Goal: Complete application form

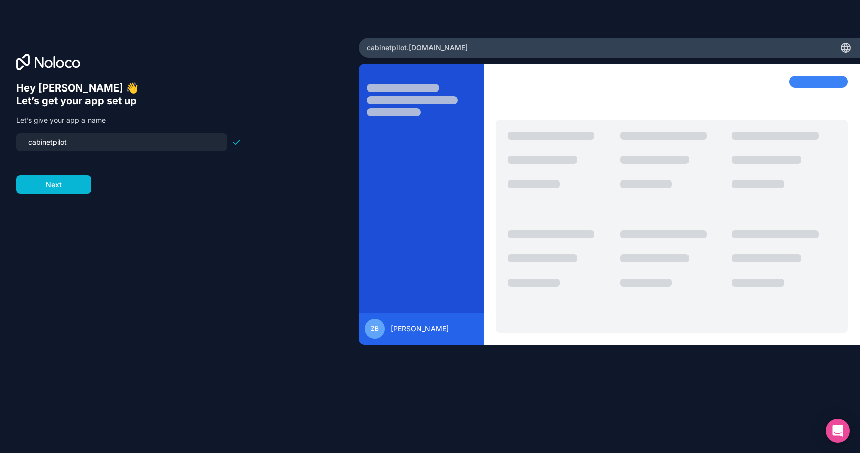
drag, startPoint x: 134, startPoint y: 144, endPoint x: 0, endPoint y: 134, distance: 134.6
click at [0, 134] on div "Hey [PERSON_NAME] 👋 Let’s get your app set up Let’s give your app a name cabine…" at bounding box center [179, 227] width 358 height 378
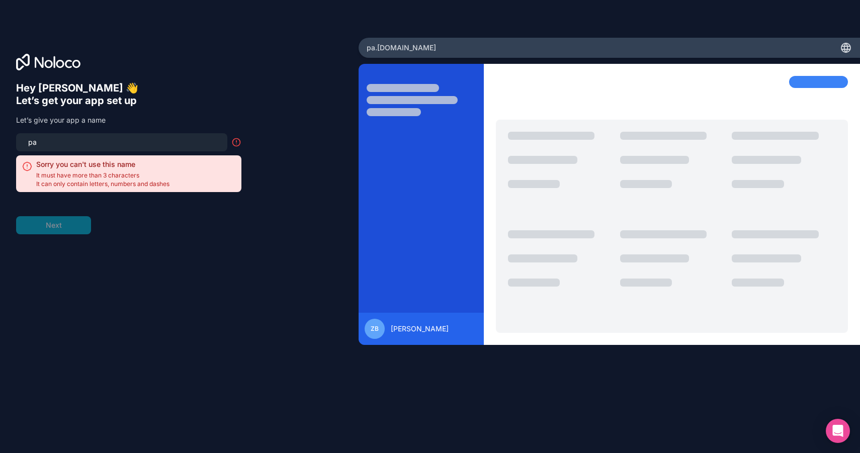
type input "p"
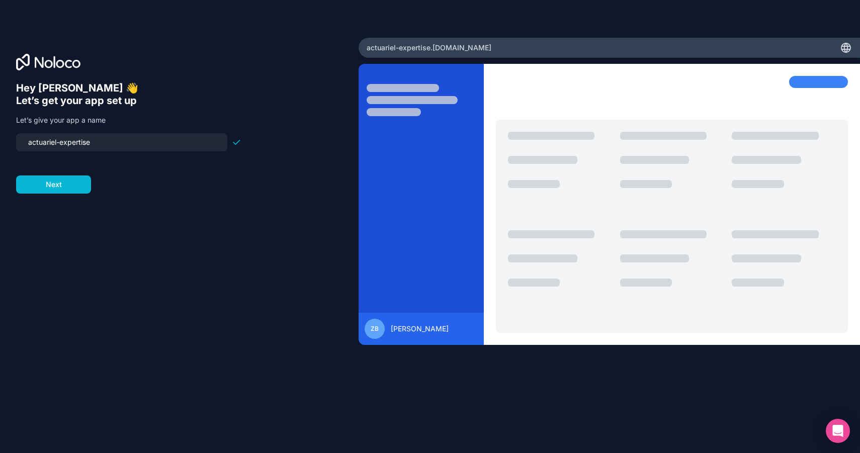
type input "actuariel-expertise"
click at [74, 197] on div "Hey [PERSON_NAME] 👋 Let’s get your app set up Let’s give your app a name actuar…" at bounding box center [179, 240] width 326 height 317
click at [69, 190] on button "Next" at bounding box center [53, 184] width 75 height 18
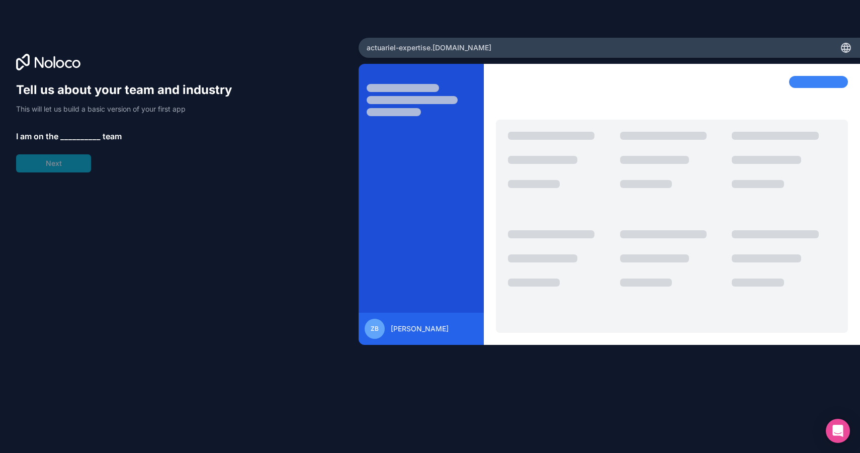
click at [66, 138] on span "__________" at bounding box center [80, 136] width 40 height 12
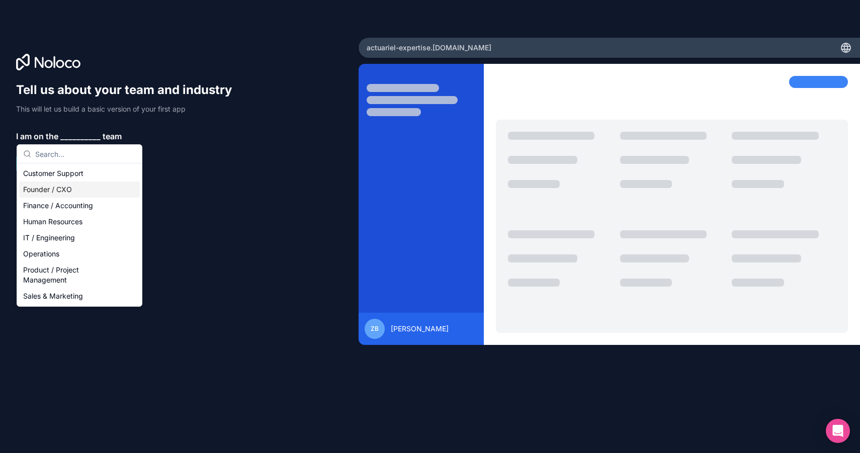
click at [111, 186] on div "Founder / CXO" at bounding box center [79, 189] width 121 height 16
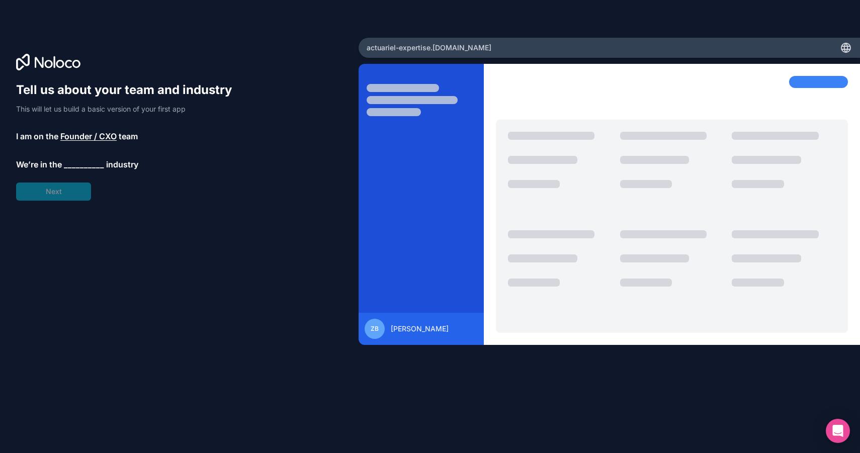
click at [81, 162] on span "__________" at bounding box center [84, 164] width 40 height 12
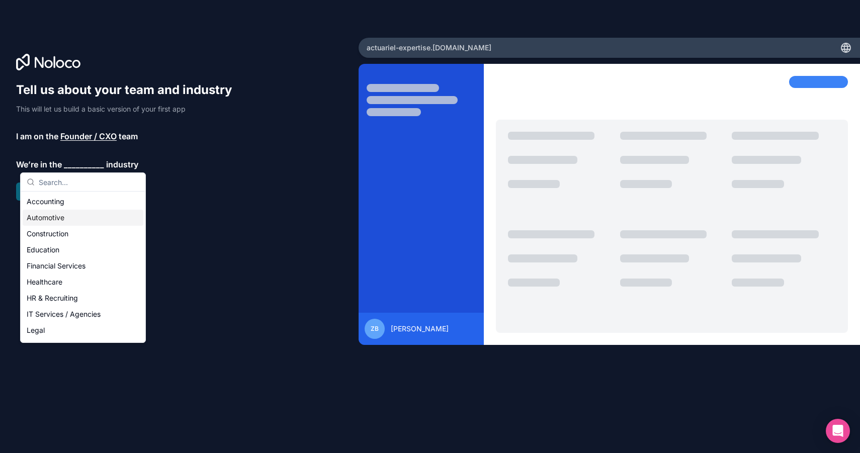
click at [87, 204] on div "Accounting" at bounding box center [83, 202] width 121 height 16
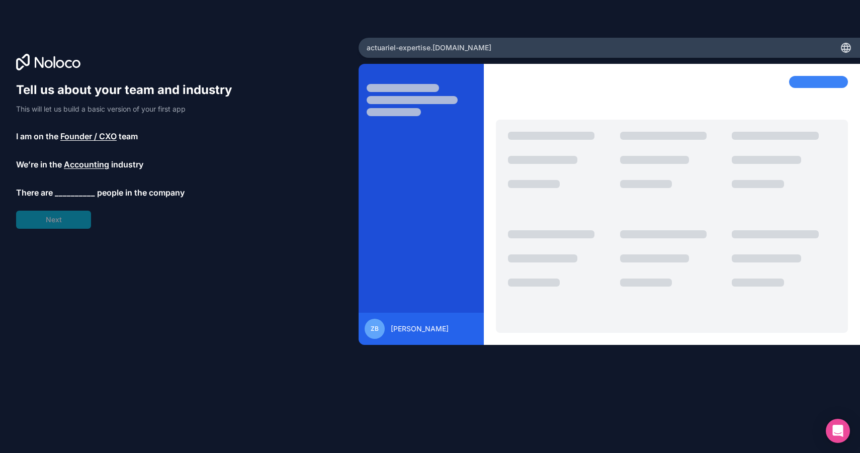
click at [72, 191] on span "__________" at bounding box center [75, 192] width 40 height 12
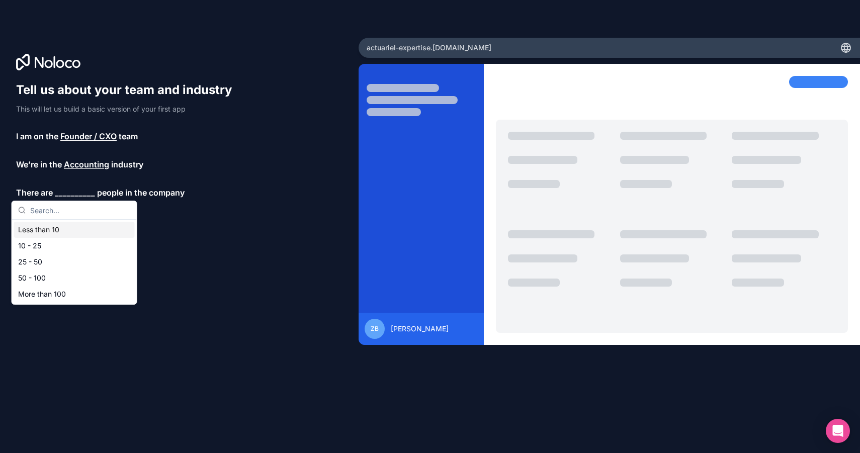
click at [60, 231] on div "Less than 10" at bounding box center [74, 230] width 121 height 16
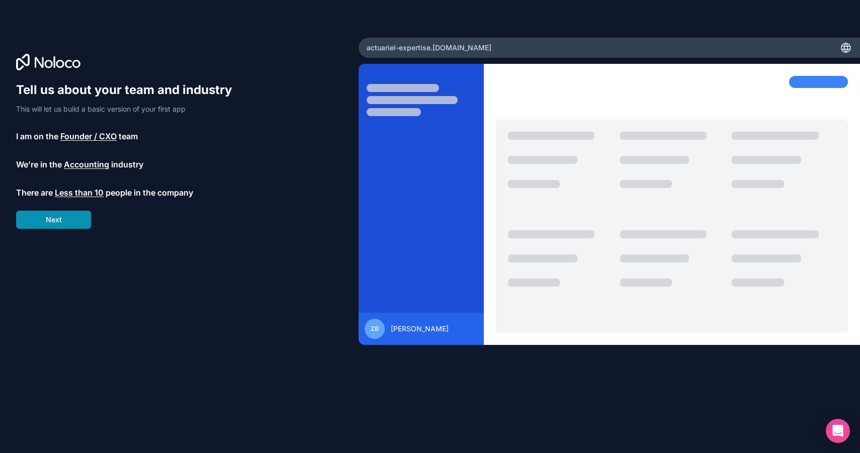
click at [66, 220] on button "Next" at bounding box center [53, 220] width 75 height 18
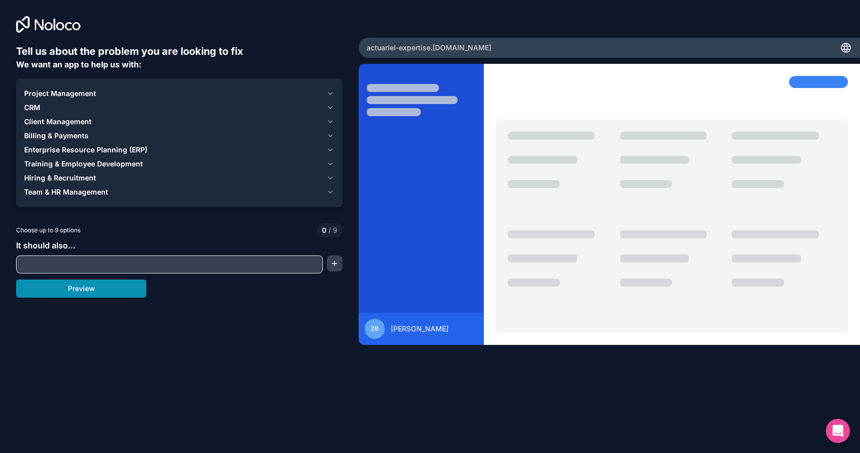
click at [93, 291] on button "Preview" at bounding box center [81, 288] width 130 height 18
click at [329, 95] on icon "button" at bounding box center [330, 93] width 8 height 8
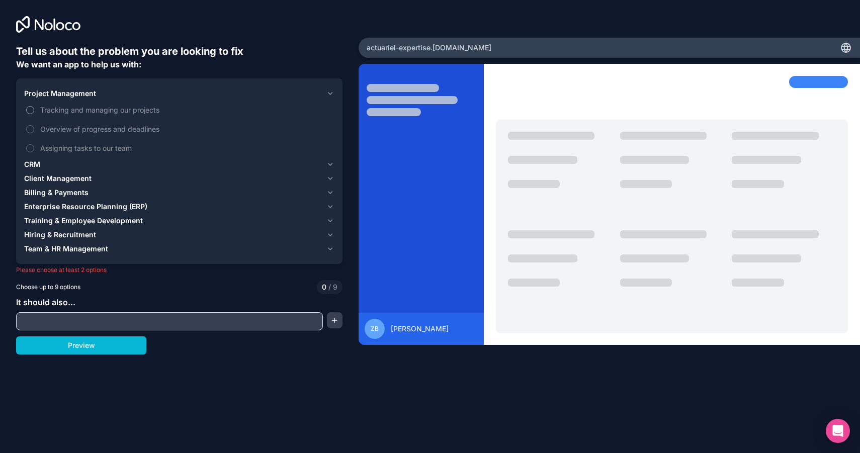
click at [68, 109] on span "Tracking and managing our projects" at bounding box center [186, 110] width 292 height 11
click at [34, 109] on button "Tracking and managing our projects" at bounding box center [30, 110] width 8 height 8
click at [40, 165] on span "CRM" at bounding box center [32, 164] width 16 height 10
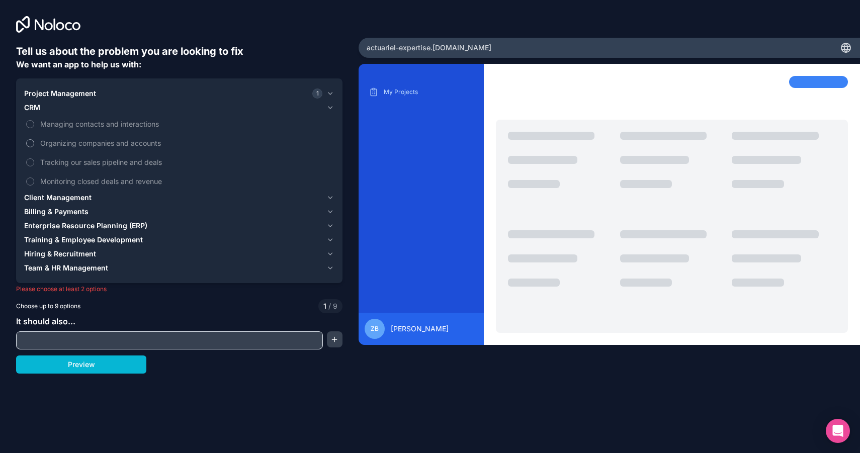
click at [135, 142] on span "Organizing companies and accounts" at bounding box center [186, 143] width 292 height 11
click at [34, 142] on button "Organizing companies and accounts" at bounding box center [30, 143] width 8 height 8
click at [125, 163] on span "Tracking our sales pipeline and deals" at bounding box center [186, 162] width 292 height 11
click at [34, 163] on button "Tracking our sales pipeline and deals" at bounding box center [30, 162] width 8 height 8
click at [29, 160] on button "Tracking our sales pipeline and deals" at bounding box center [30, 162] width 8 height 8
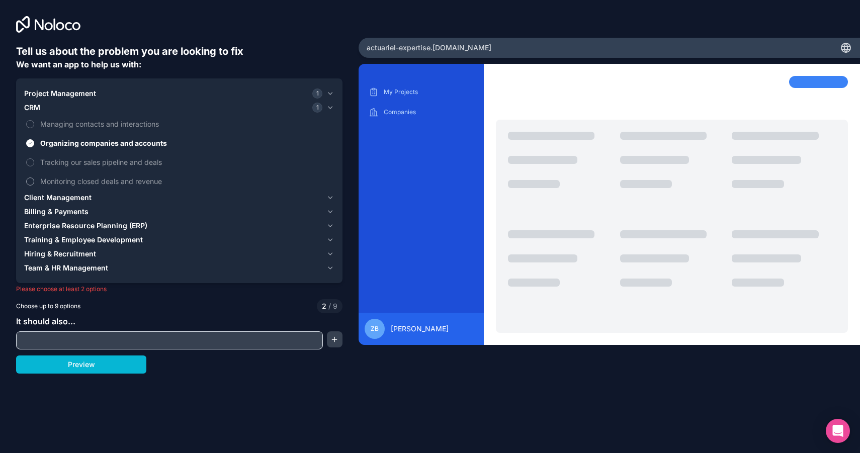
click at [81, 183] on span "Monitoring closed deals and revenue" at bounding box center [186, 181] width 292 height 11
click at [34, 183] on button "Monitoring closed deals and revenue" at bounding box center [30, 181] width 8 height 8
click at [71, 183] on span "Monitoring closed deals and revenue" at bounding box center [186, 181] width 292 height 11
click at [34, 183] on button "Monitoring closed deals and revenue" at bounding box center [30, 181] width 8 height 8
click at [86, 197] on span "Client Management" at bounding box center [57, 198] width 67 height 10
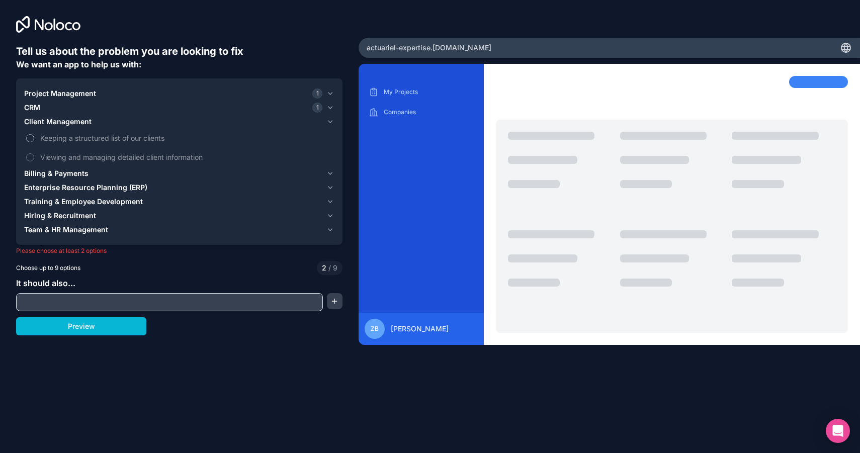
click at [104, 140] on span "Keeping a structured list of our clients" at bounding box center [186, 138] width 292 height 11
click at [34, 140] on button "Keeping a structured list of our clients" at bounding box center [30, 138] width 8 height 8
click at [80, 156] on span "Viewing and managing detailed client information" at bounding box center [186, 157] width 292 height 11
click at [34, 156] on button "Viewing and managing detailed client information" at bounding box center [30, 157] width 8 height 8
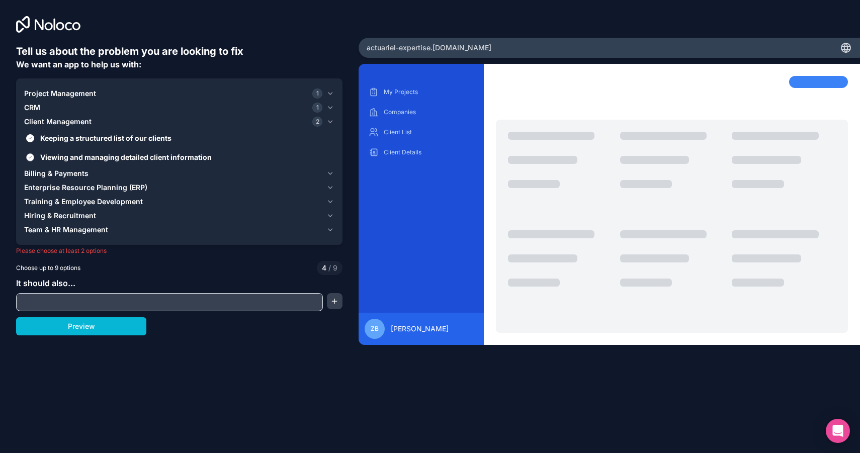
click at [81, 156] on span "Viewing and managing detailed client information" at bounding box center [186, 157] width 292 height 11
click at [34, 156] on button "Viewing and managing detailed client information" at bounding box center [30, 157] width 8 height 8
click at [78, 173] on span "Billing & Payments" at bounding box center [56, 173] width 64 height 10
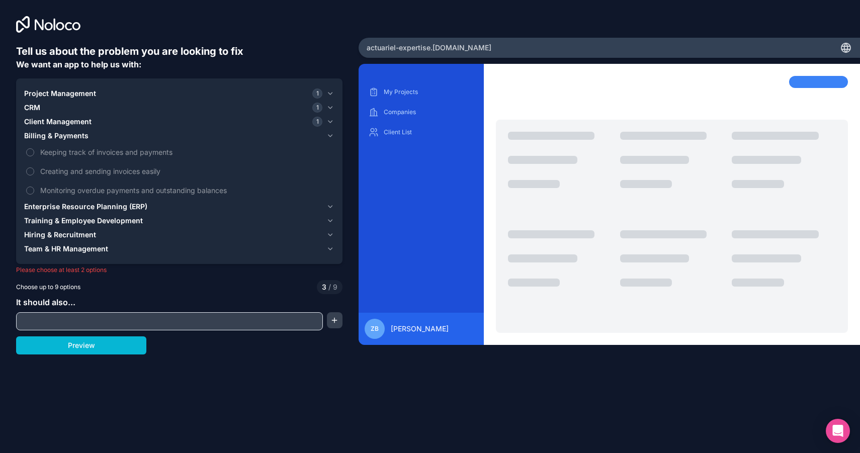
click at [90, 210] on span "Enterprise Resource Planning (ERP)" at bounding box center [85, 207] width 123 height 10
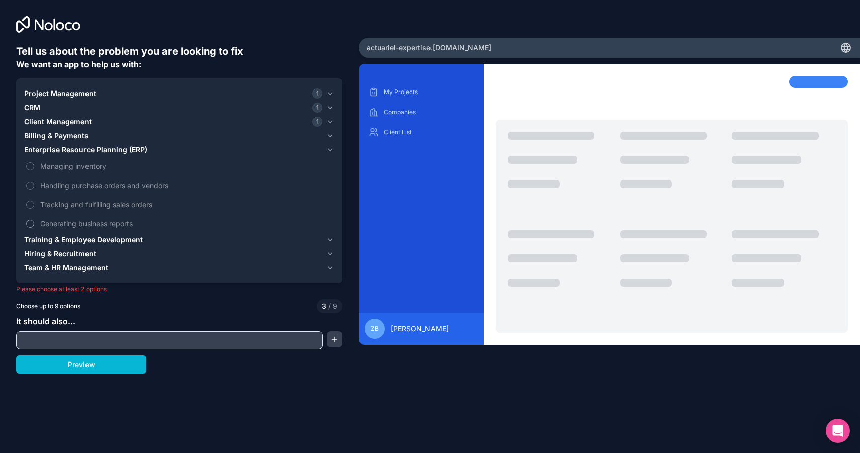
click at [96, 222] on span "Generating business reports" at bounding box center [186, 223] width 292 height 11
click at [34, 222] on button "Generating business reports" at bounding box center [30, 224] width 8 height 8
click at [93, 239] on span "Training & Employee Development" at bounding box center [83, 240] width 119 height 10
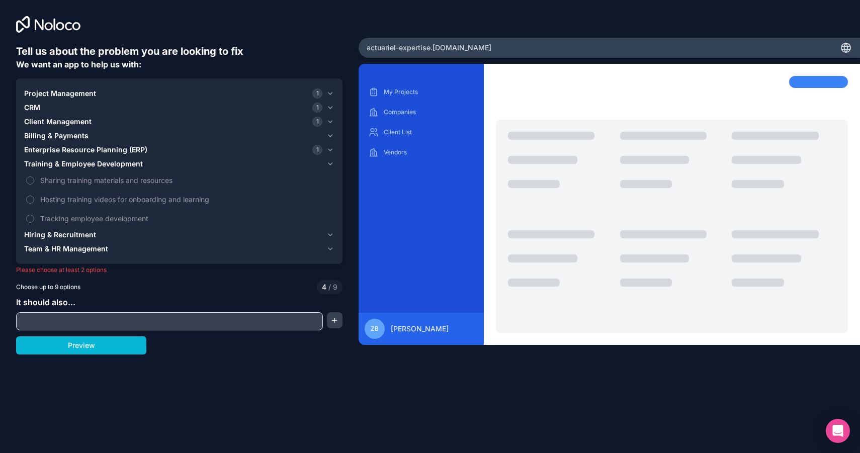
click at [91, 232] on span "Hiring & Recruitment" at bounding box center [60, 235] width 72 height 10
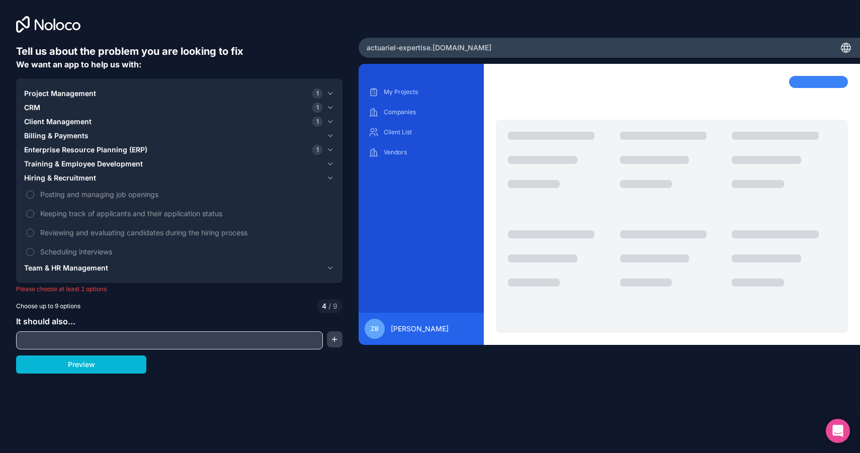
click at [80, 269] on span "Team & HR Management" at bounding box center [66, 268] width 84 height 10
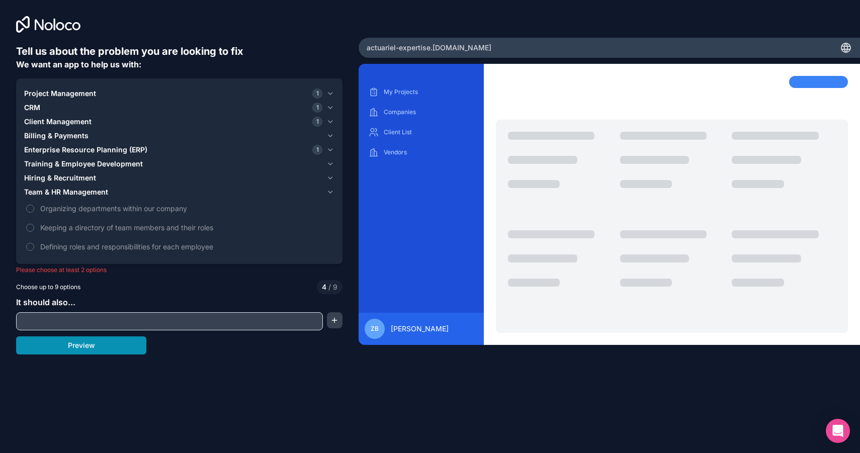
click at [107, 348] on button "Preview" at bounding box center [81, 345] width 130 height 18
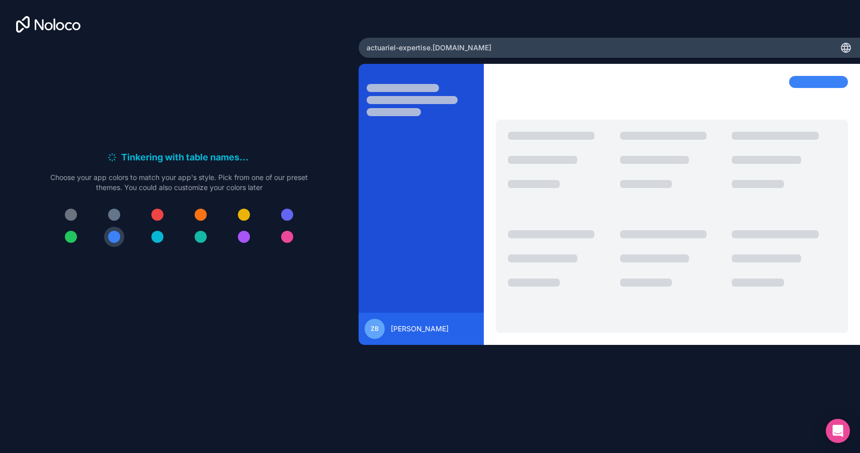
click at [158, 217] on div at bounding box center [157, 215] width 12 height 12
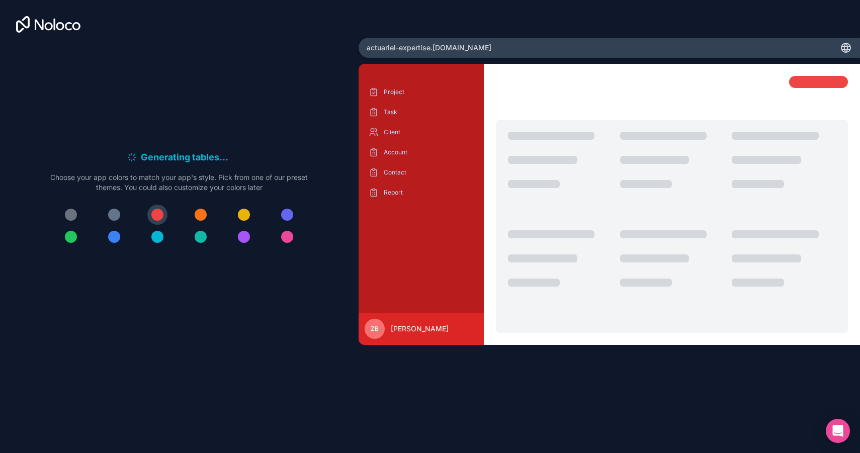
click at [114, 237] on div at bounding box center [114, 237] width 12 height 12
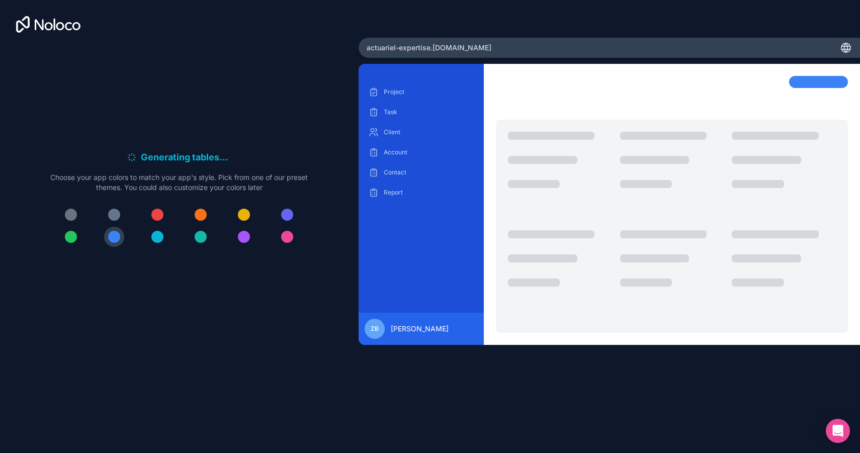
click at [156, 218] on div at bounding box center [157, 215] width 12 height 12
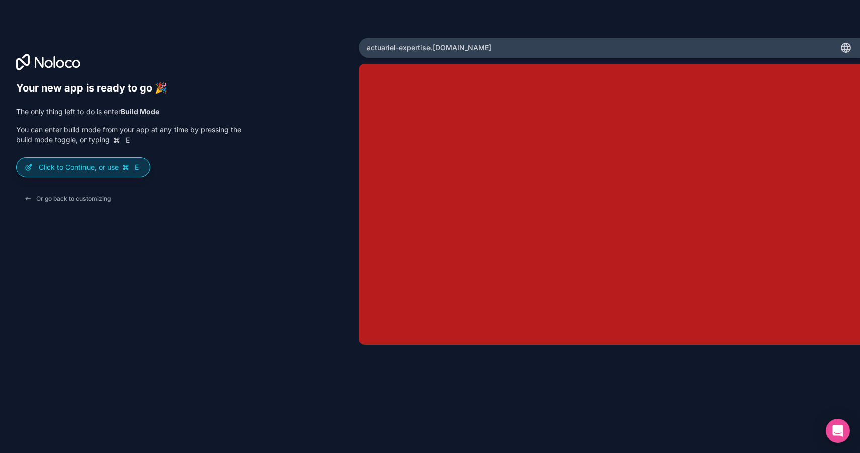
click at [119, 166] on p "Click to Continue, or use E" at bounding box center [90, 167] width 103 height 10
